Goal: Task Accomplishment & Management: Use online tool/utility

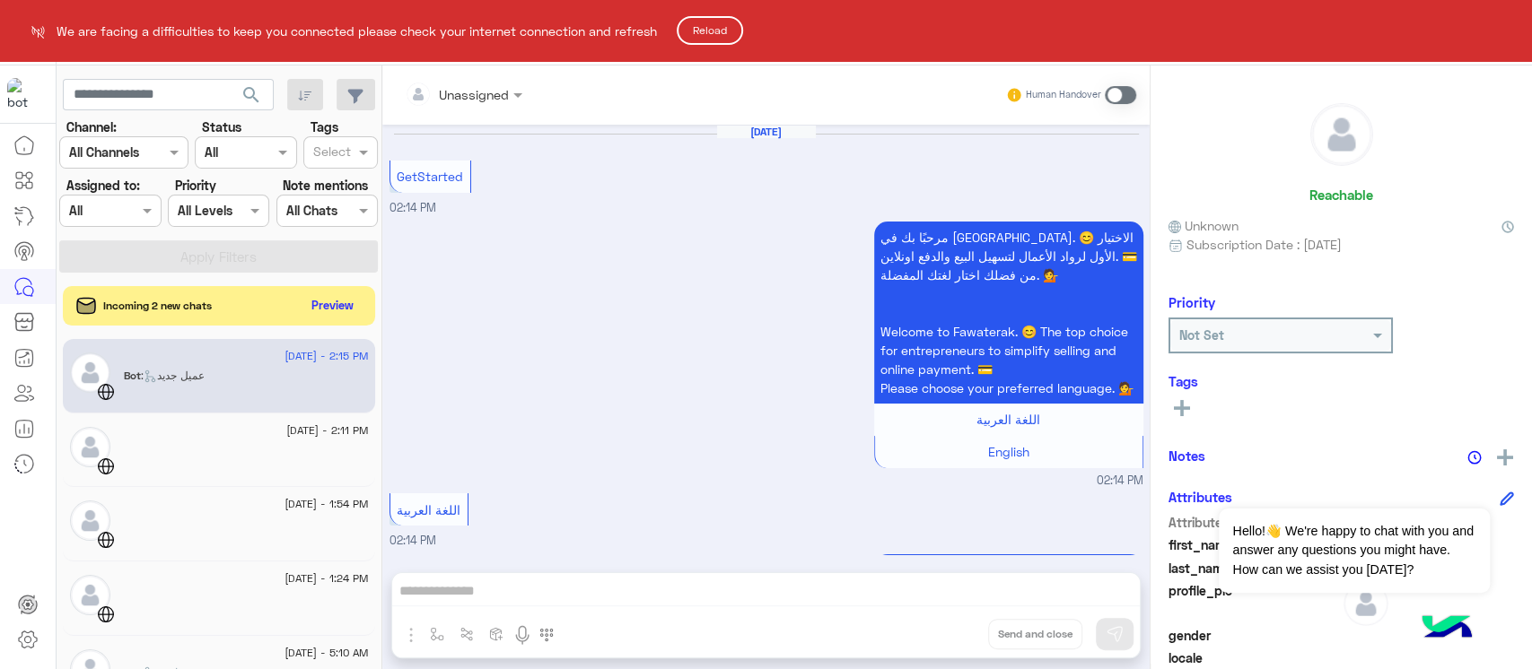
scroll to position [1409, 0]
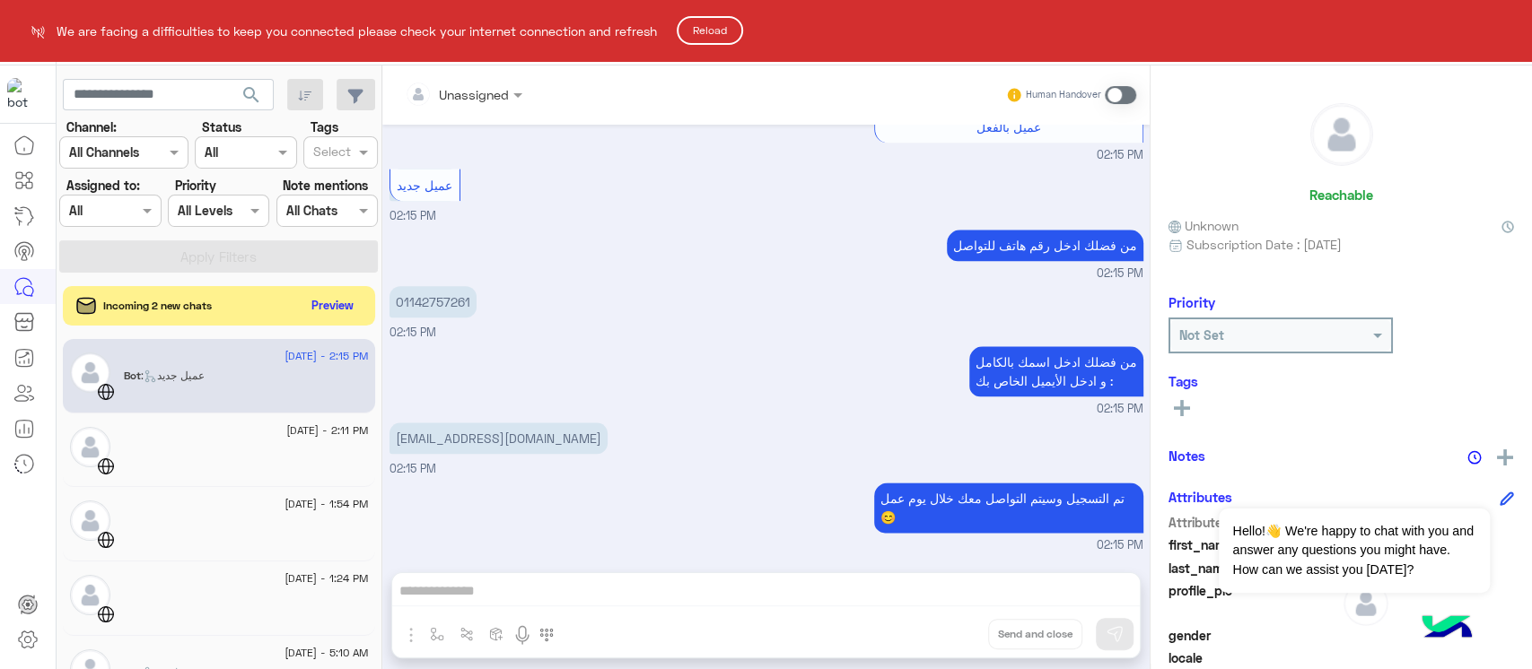
click at [336, 301] on html "We are facing a difficulties to keep you connected please check your internet c…" at bounding box center [766, 334] width 1532 height 669
click at [740, 32] on button "Reload" at bounding box center [710, 30] width 66 height 29
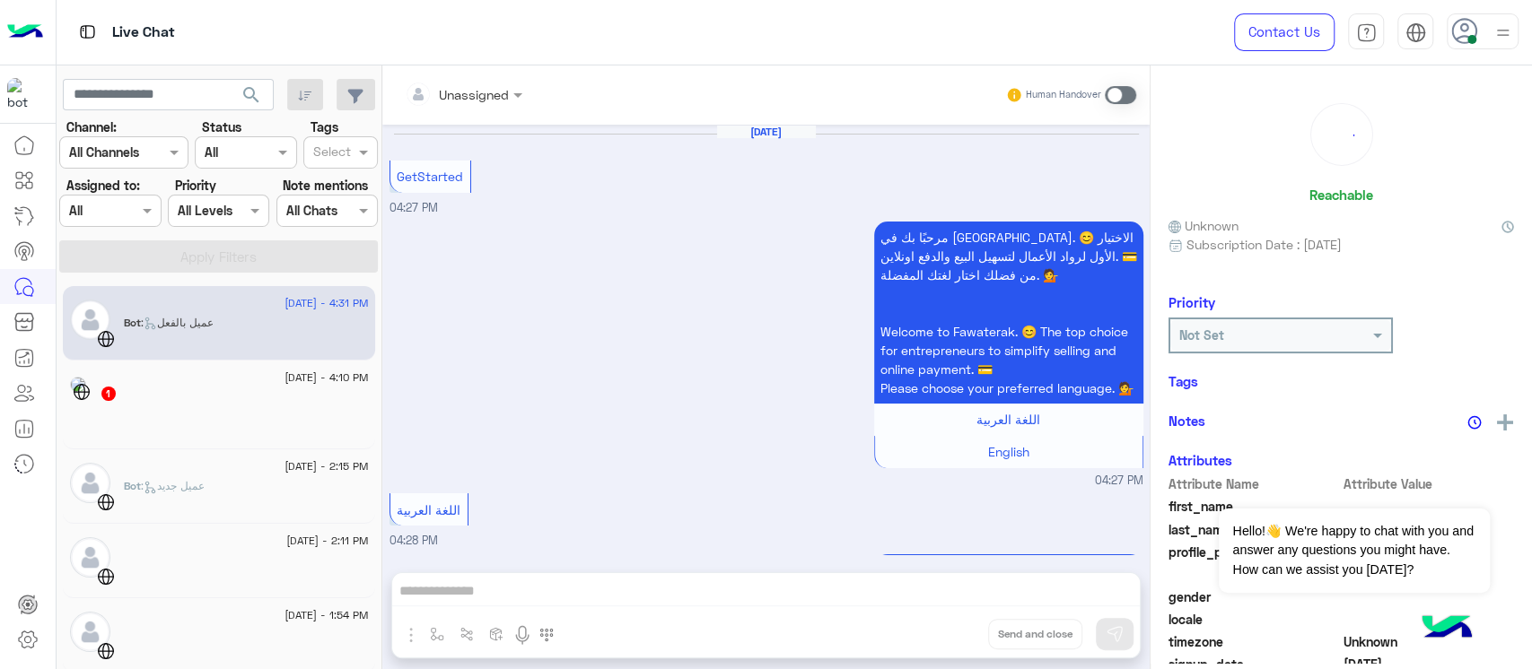
scroll to position [763, 0]
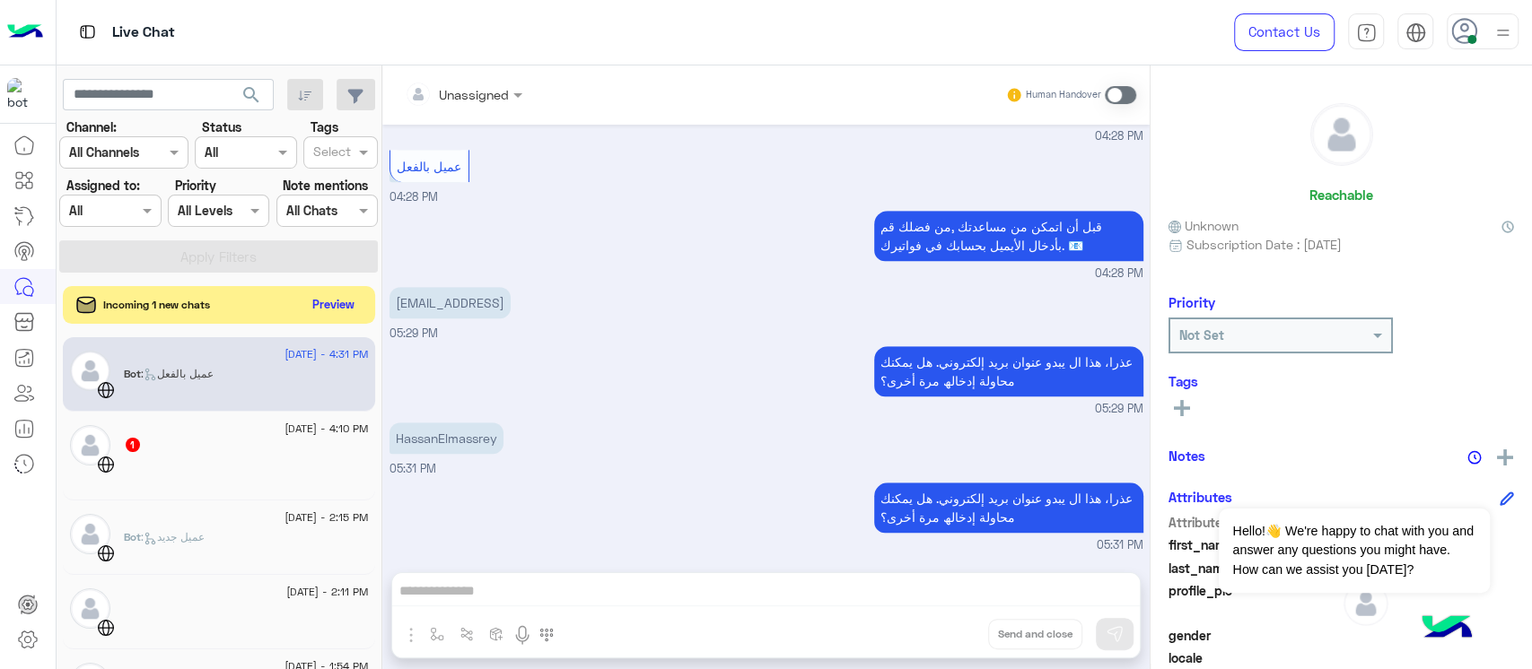
click at [352, 303] on button "Preview" at bounding box center [334, 305] width 56 height 24
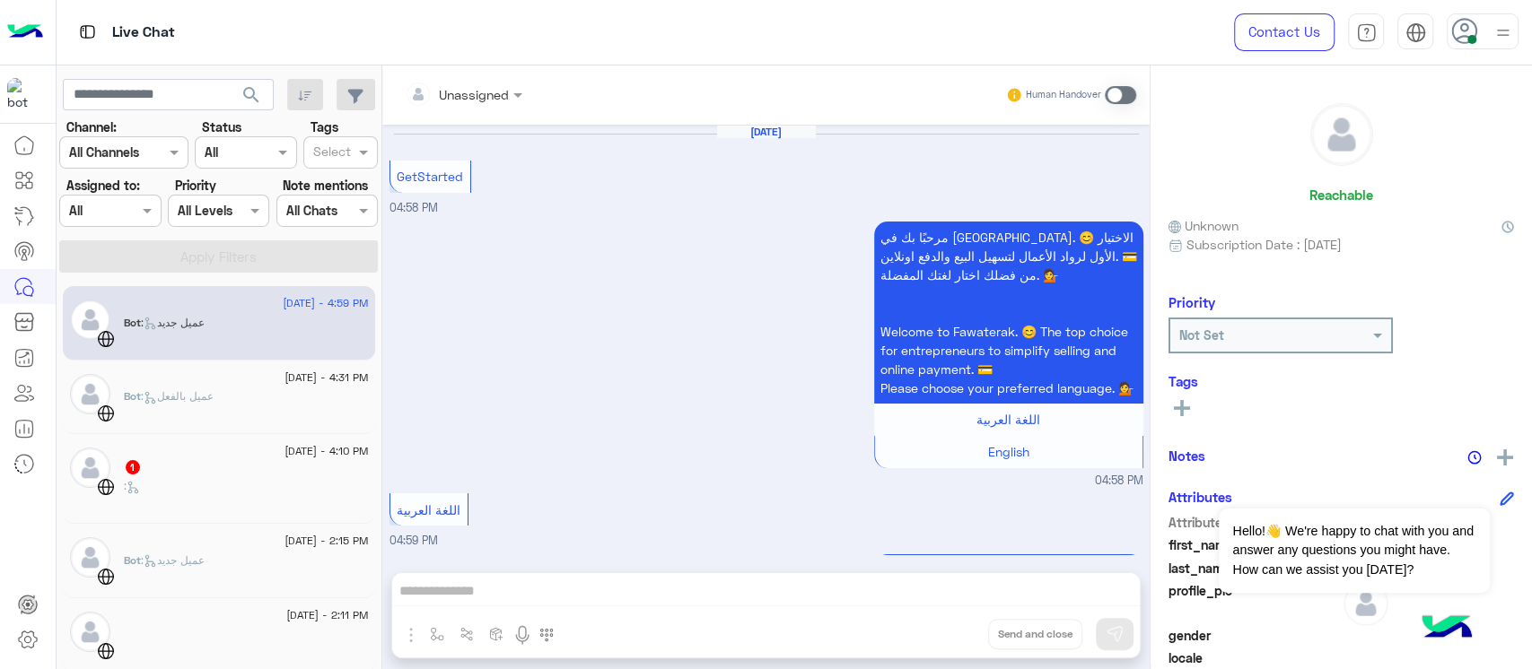
scroll to position [389, 0]
